Goal: Information Seeking & Learning: Learn about a topic

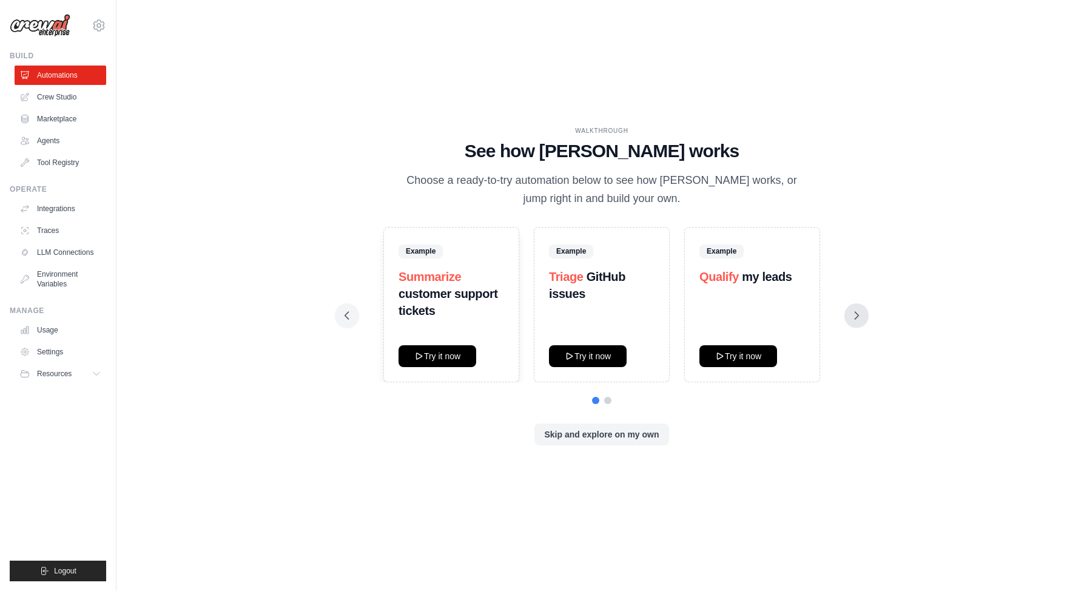
click at [856, 320] on icon at bounding box center [857, 315] width 12 height 12
click at [857, 314] on icon at bounding box center [857, 315] width 12 height 12
click at [353, 320] on button at bounding box center [347, 315] width 24 height 24
click at [596, 436] on button "Skip and explore on my own" at bounding box center [602, 434] width 134 height 22
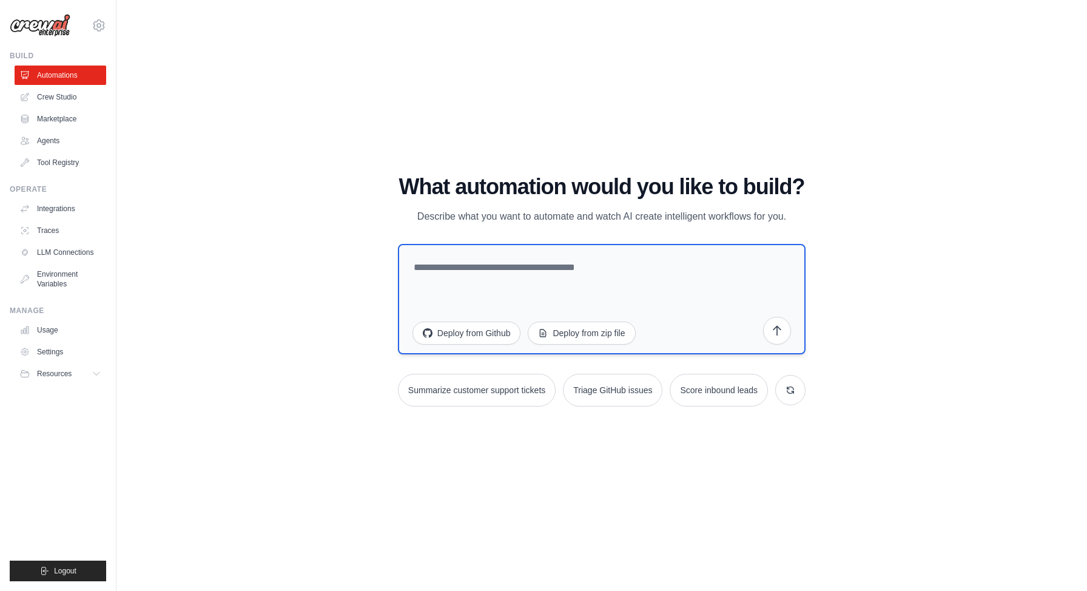
click at [440, 276] on textarea at bounding box center [602, 299] width 408 height 110
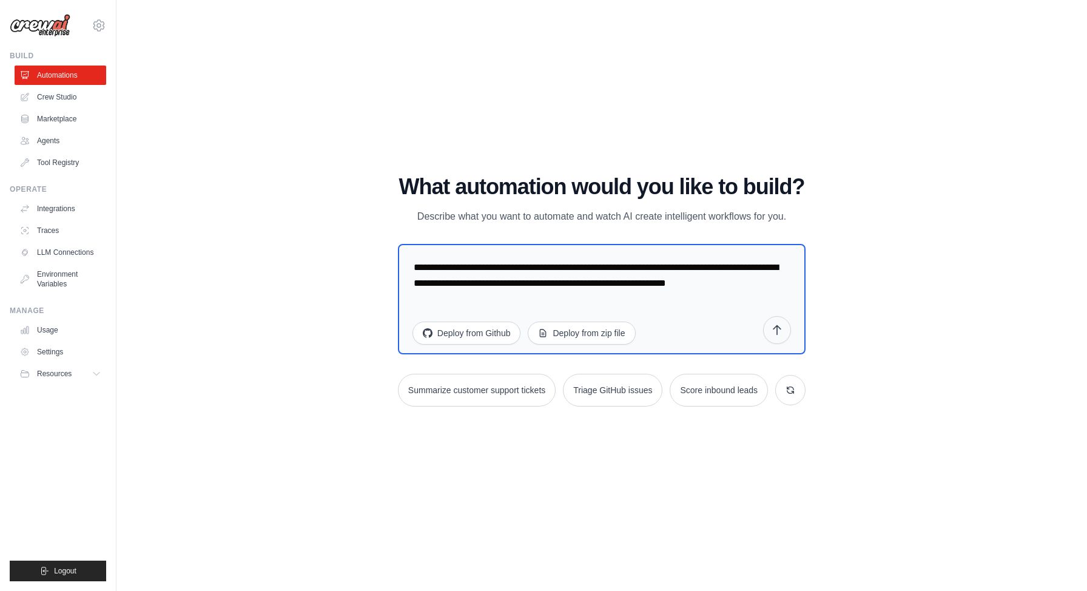
type textarea "**********"
click at [779, 325] on icon "submit" at bounding box center [777, 330] width 12 height 12
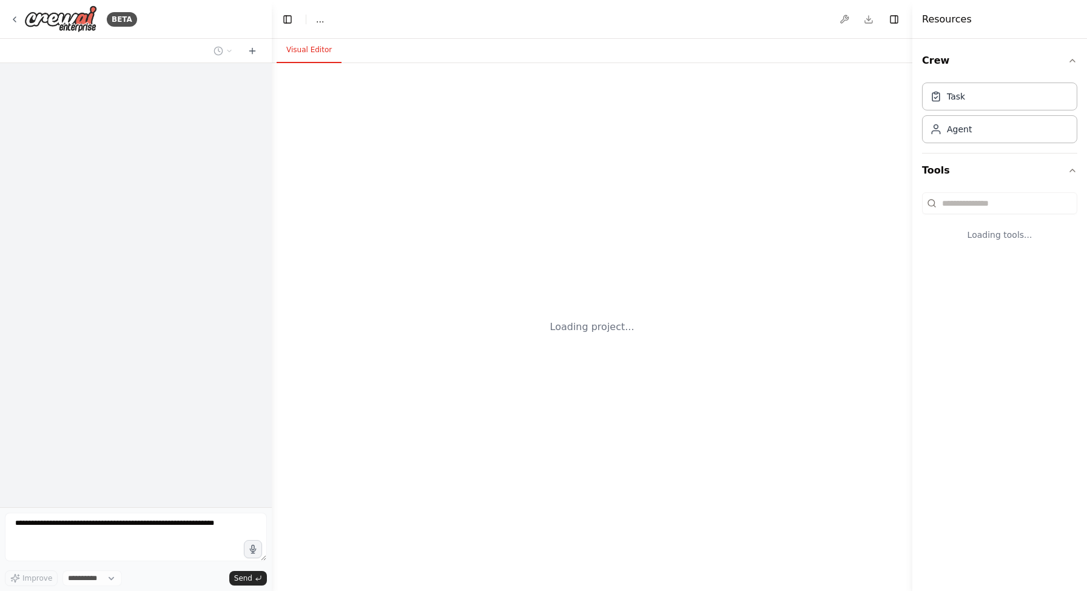
select select "****"
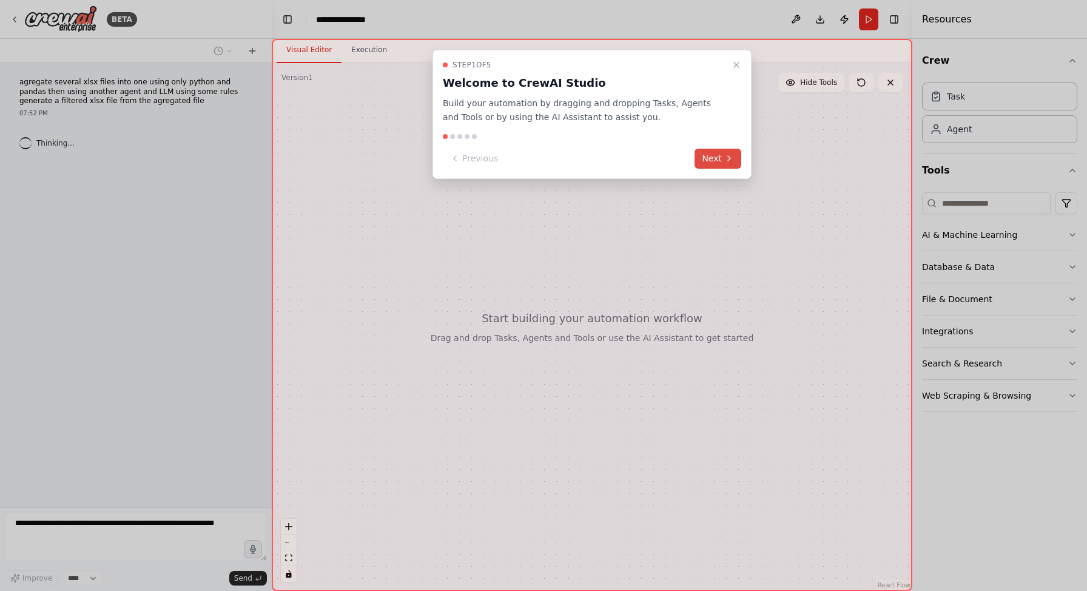
click at [729, 165] on button "Next" at bounding box center [718, 159] width 47 height 20
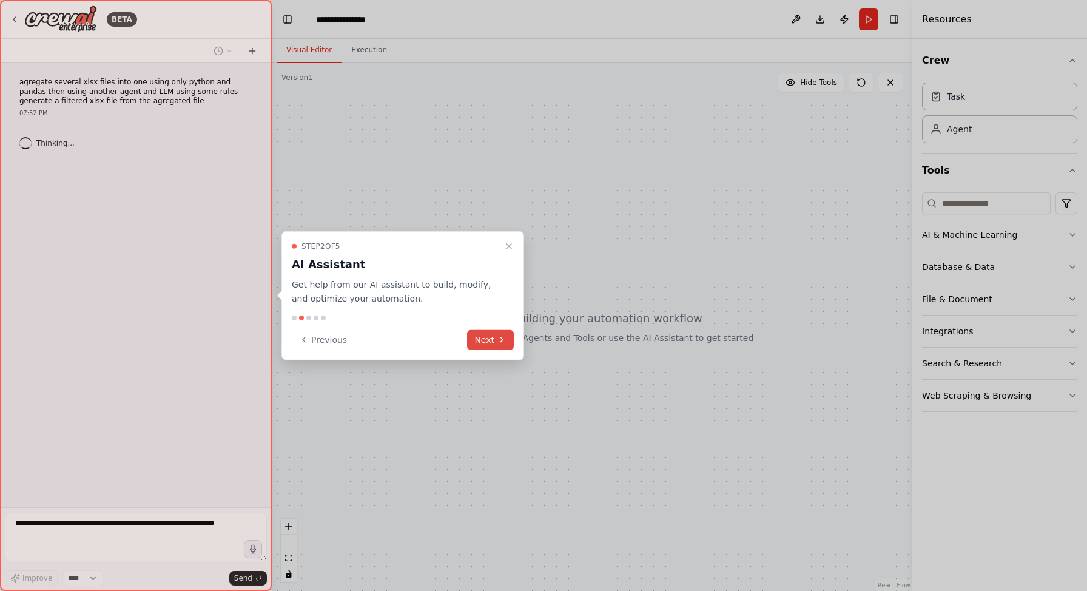
click at [490, 340] on button "Next" at bounding box center [490, 339] width 47 height 20
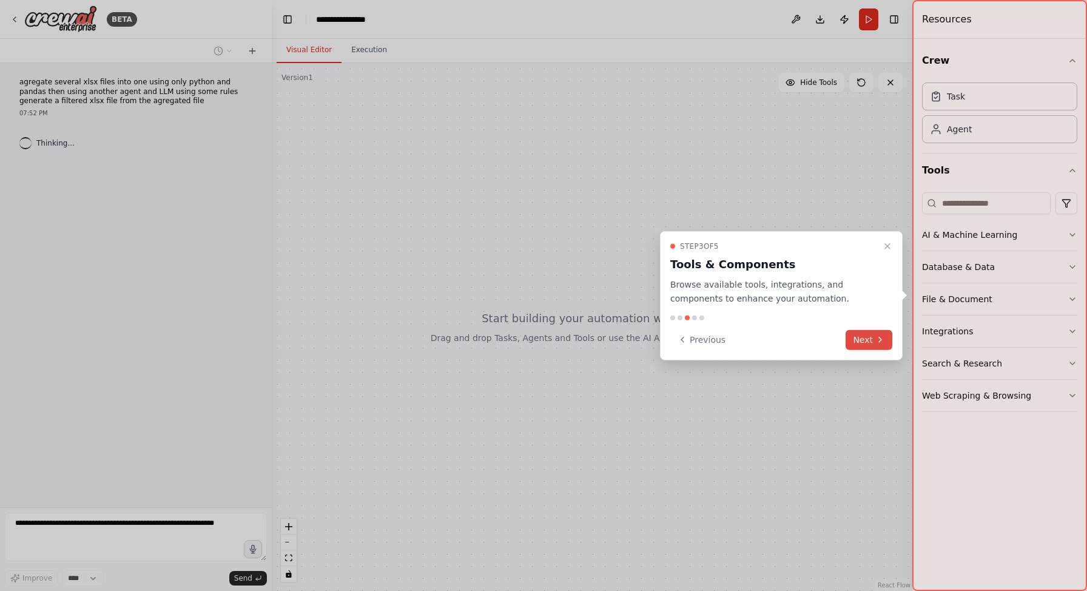
click at [874, 339] on button "Next" at bounding box center [869, 339] width 47 height 20
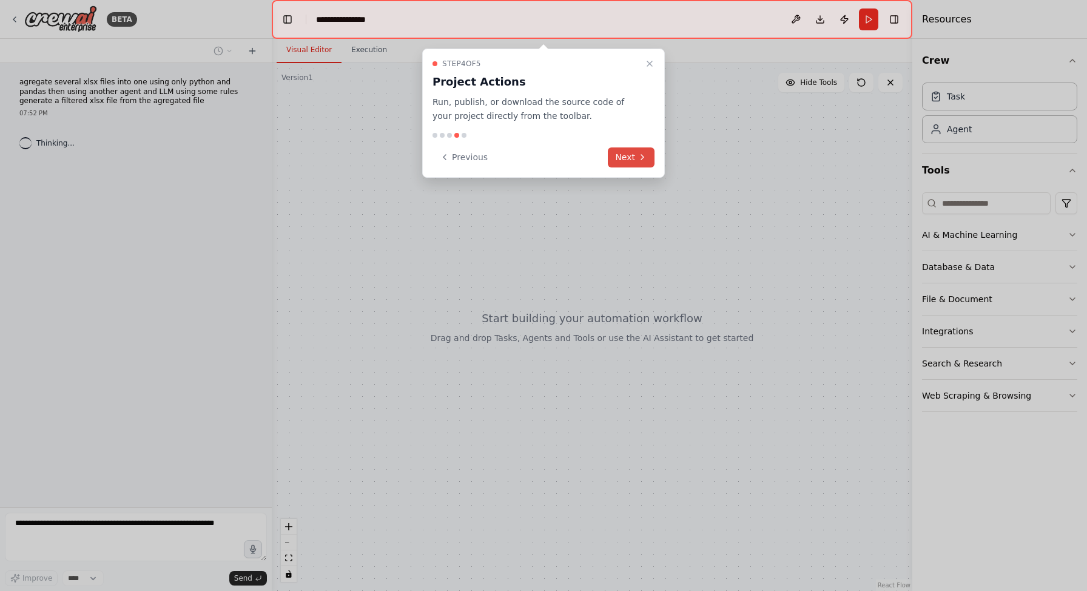
click at [630, 160] on button "Next" at bounding box center [631, 157] width 47 height 20
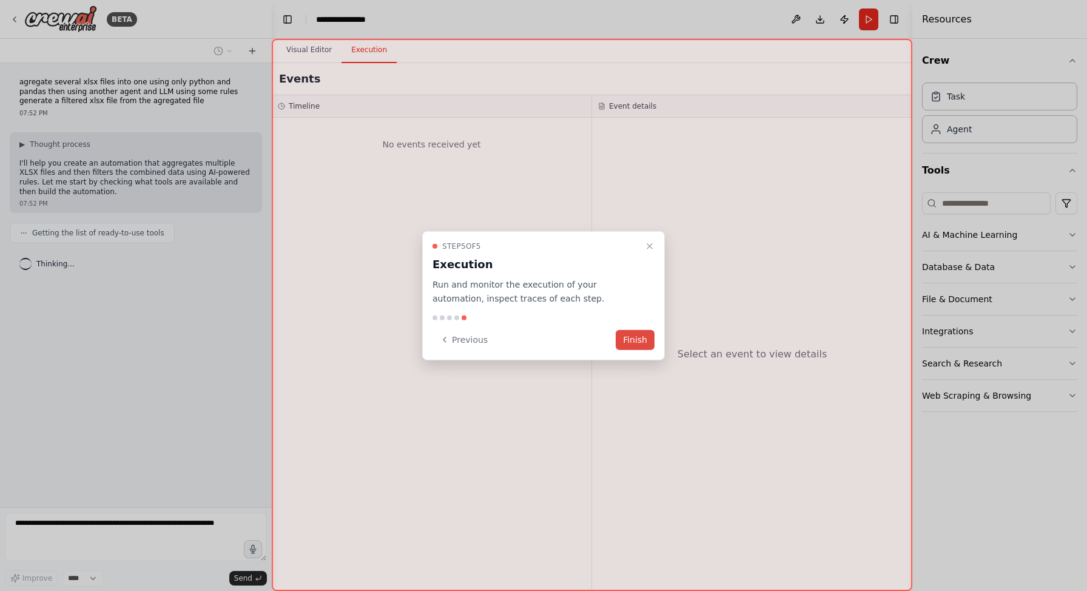
click at [639, 343] on button "Finish" at bounding box center [635, 339] width 39 height 20
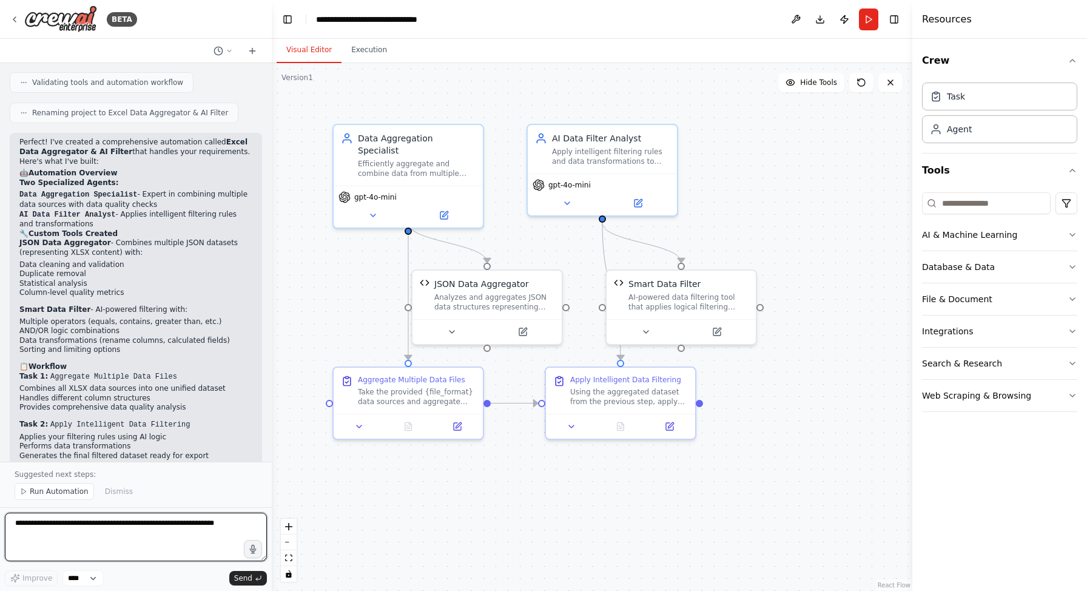
scroll to position [1911, 0]
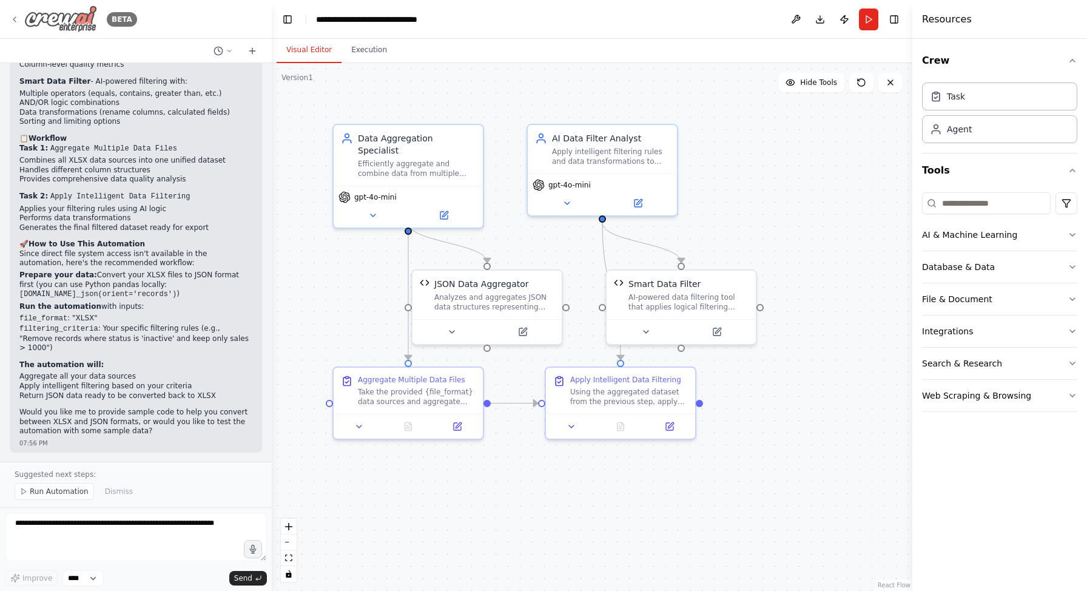
click at [16, 21] on icon at bounding box center [15, 20] width 10 height 10
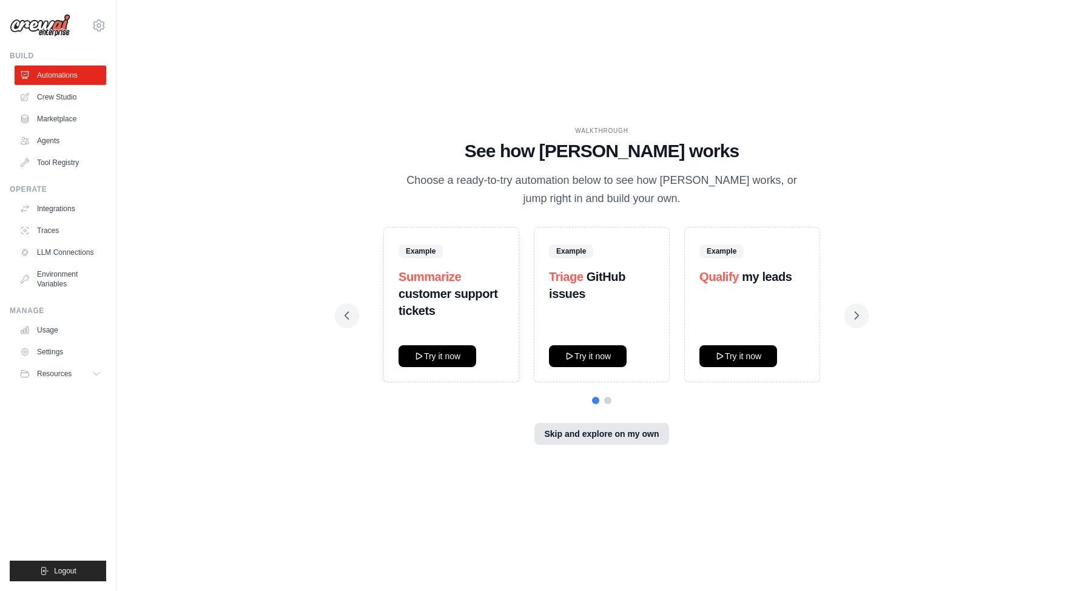
click at [555, 432] on button "Skip and explore on my own" at bounding box center [602, 434] width 134 height 22
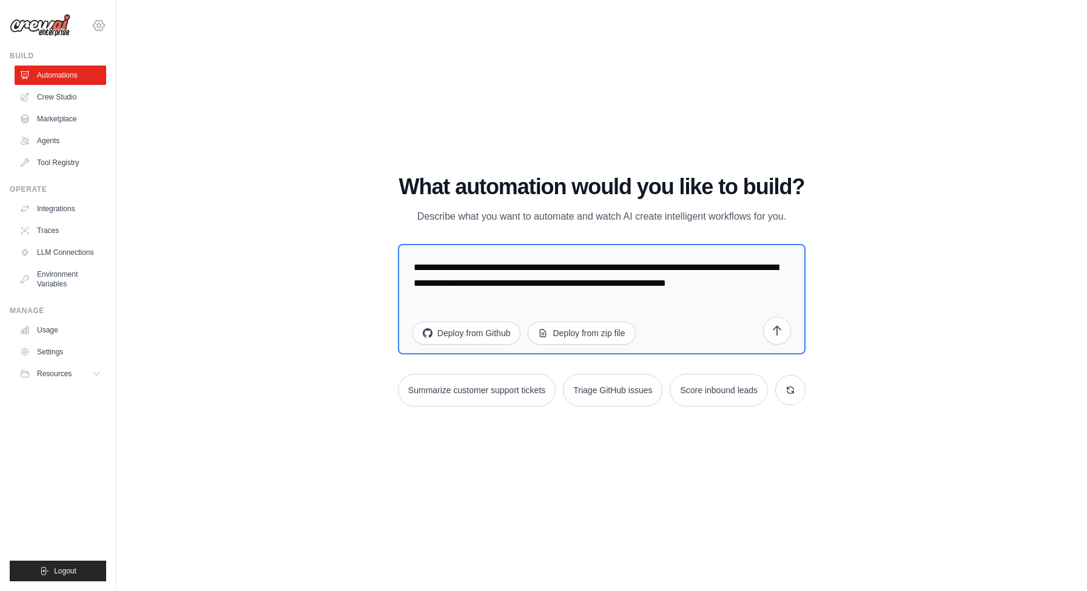
click at [100, 22] on icon at bounding box center [99, 25] width 15 height 15
click at [97, 376] on icon at bounding box center [98, 374] width 10 height 10
click at [59, 451] on span "Video Tutorials" at bounding box center [67, 453] width 48 height 10
click at [49, 434] on span "Blog" at bounding box center [50, 433] width 15 height 10
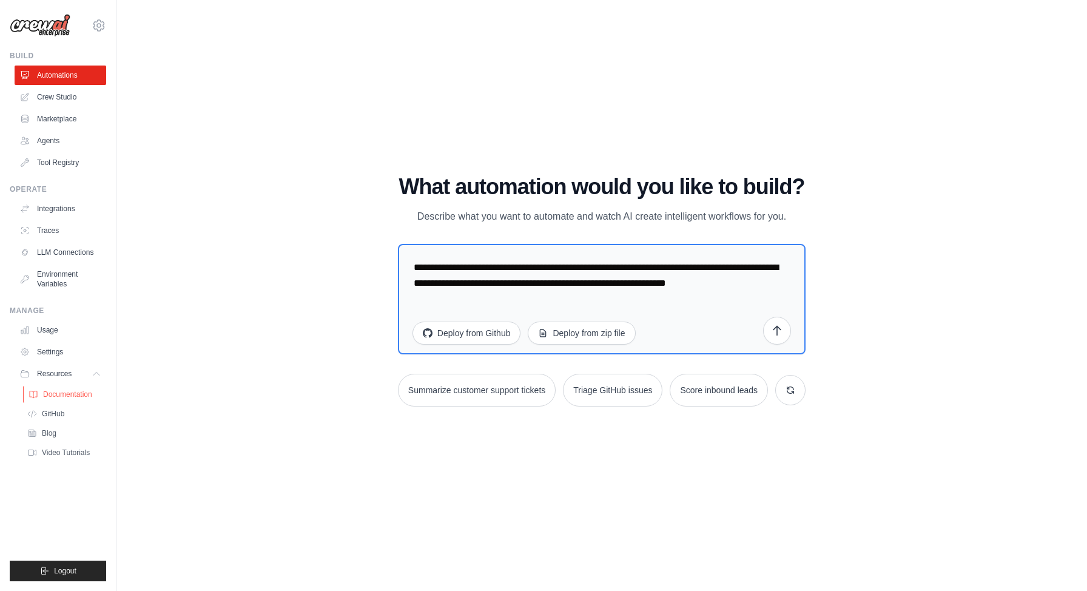
click at [69, 394] on span "Documentation" at bounding box center [67, 395] width 49 height 10
